Goal: Navigation & Orientation: Go to known website

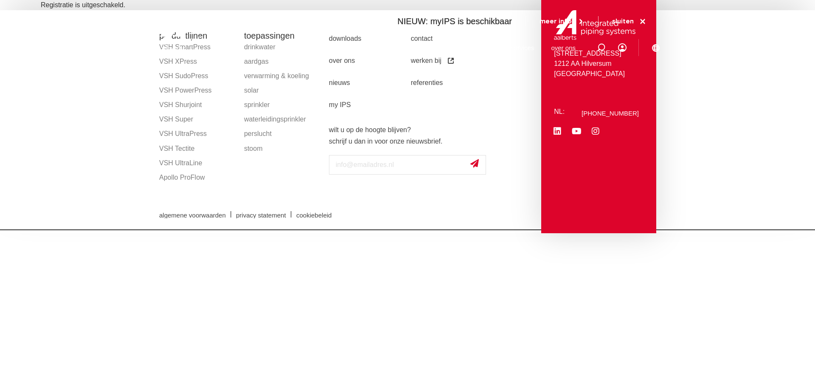
click at [292, 230] on html "Zoeken NIEUW: myIPS is beschikbaar meer info sluiten producten markten toepassi…" at bounding box center [407, 115] width 815 height 230
click at [314, 215] on span "cookiebeleid" at bounding box center [313, 215] width 35 height 6
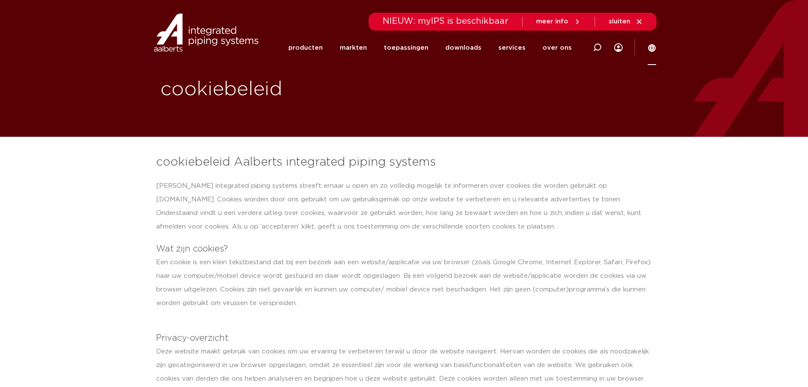
click at [655, 43] on link at bounding box center [652, 47] width 8 height 8
click at [651, 50] on icon at bounding box center [652, 48] width 8 height 8
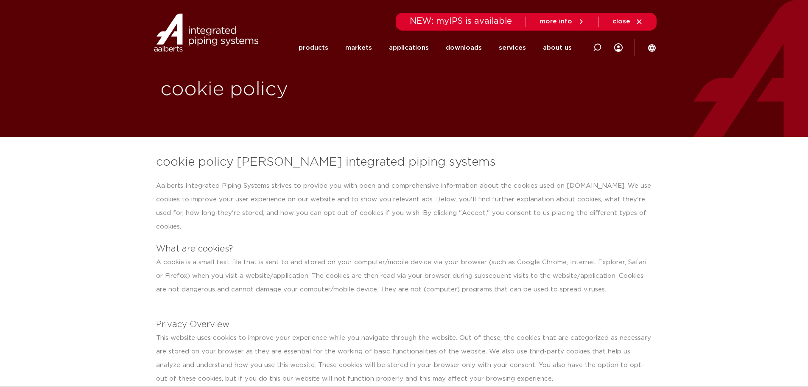
click at [626, 21] on font "close" at bounding box center [622, 21] width 18 height 6
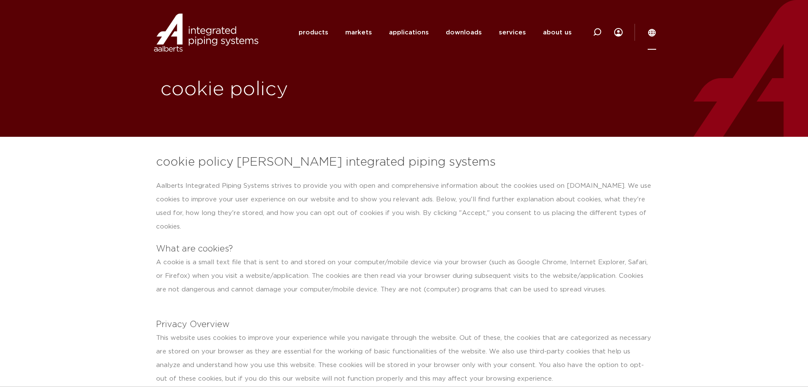
click at [651, 36] on icon at bounding box center [652, 33] width 8 height 8
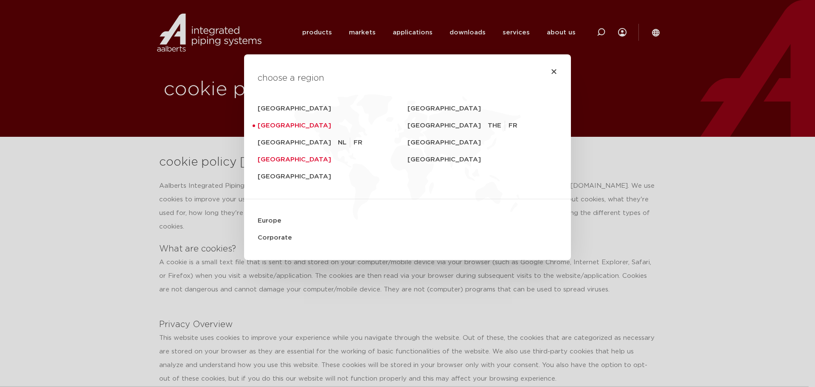
click at [270, 161] on font "[GEOGRAPHIC_DATA]" at bounding box center [294, 159] width 73 height 6
